Goal: Obtain resource: Obtain resource

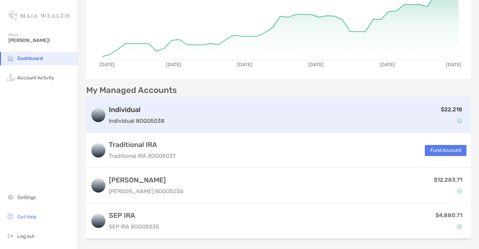
scroll to position [102, 0]
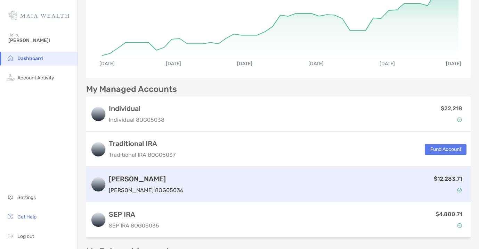
click at [220, 182] on div "$12,283.71" at bounding box center [326, 185] width 280 height 20
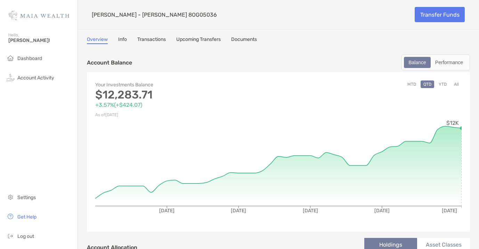
click at [254, 40] on link "Documents" at bounding box center [244, 40] width 26 height 8
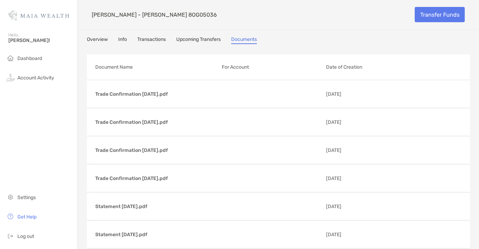
click at [128, 65] on p "Document Name" at bounding box center [155, 67] width 121 height 9
click at [237, 70] on p "For Account" at bounding box center [271, 67] width 99 height 9
click at [341, 66] on p "Date of Creation" at bounding box center [381, 67] width 110 height 9
click at [346, 70] on p "Date of Creation" at bounding box center [381, 67] width 110 height 9
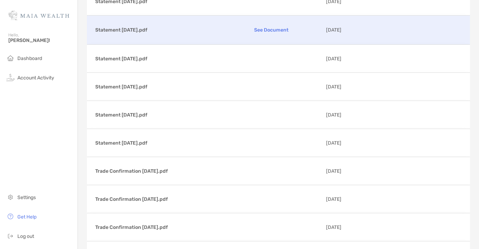
scroll to position [3696, 0]
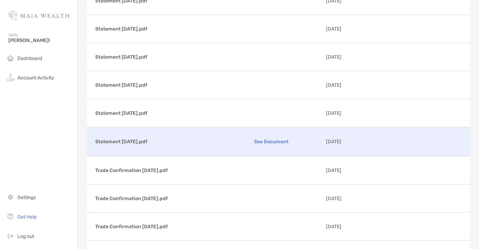
click at [265, 142] on p "See Document" at bounding box center [271, 142] width 99 height 12
click at [277, 141] on p "See Document" at bounding box center [271, 142] width 99 height 12
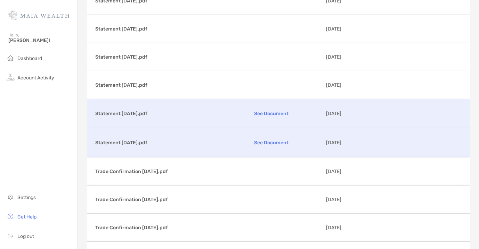
click at [267, 112] on p "See Document" at bounding box center [271, 114] width 99 height 12
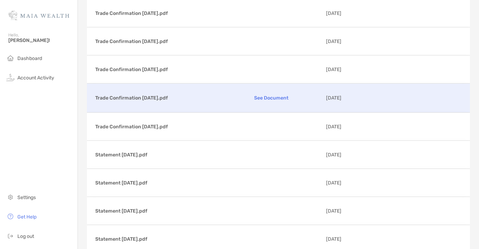
scroll to position [2625, 0]
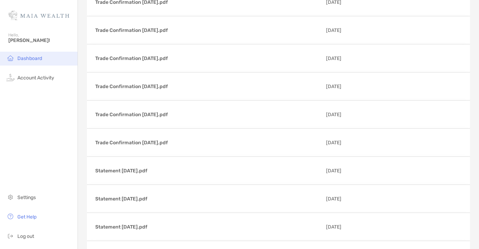
click at [24, 57] on span "Dashboard" at bounding box center [29, 59] width 25 height 6
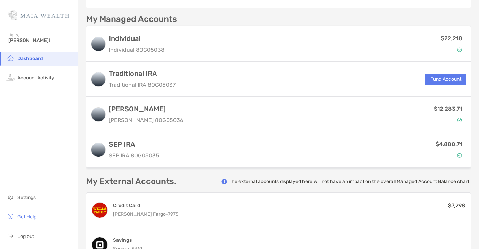
scroll to position [173, 0]
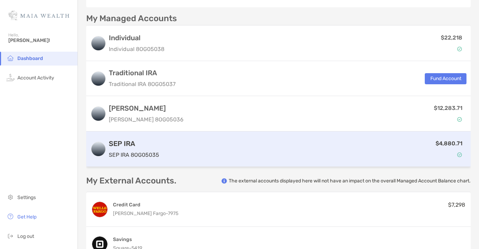
click at [439, 143] on p "$4,880.71" at bounding box center [448, 143] width 27 height 9
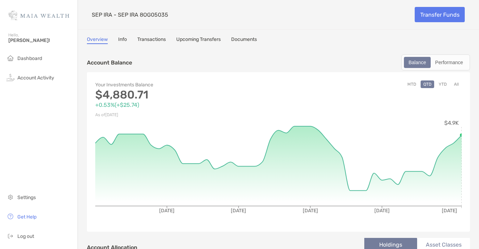
click at [256, 39] on link "Documents" at bounding box center [244, 40] width 26 height 8
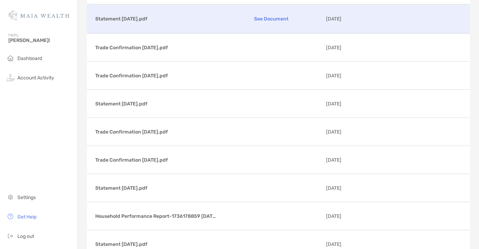
scroll to position [2055, 0]
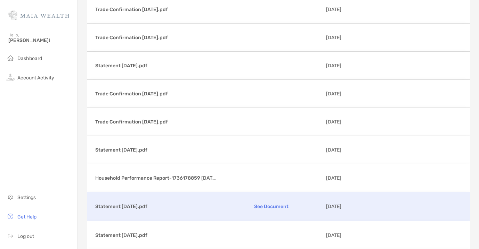
click at [272, 206] on p "See Document" at bounding box center [271, 207] width 99 height 12
